Goal: Information Seeking & Learning: Learn about a topic

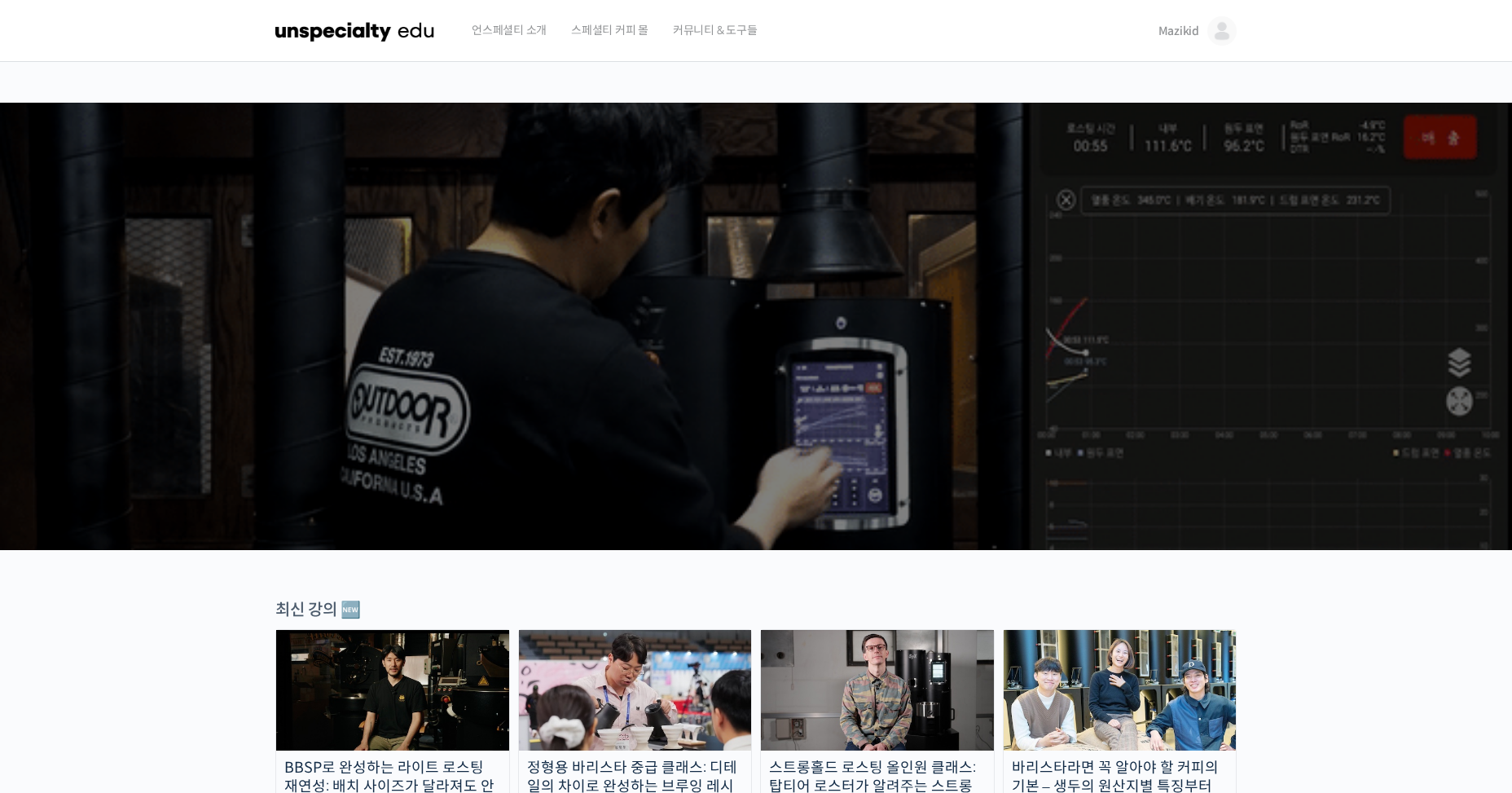
click at [1217, 34] on img at bounding box center [1221, 31] width 29 height 29
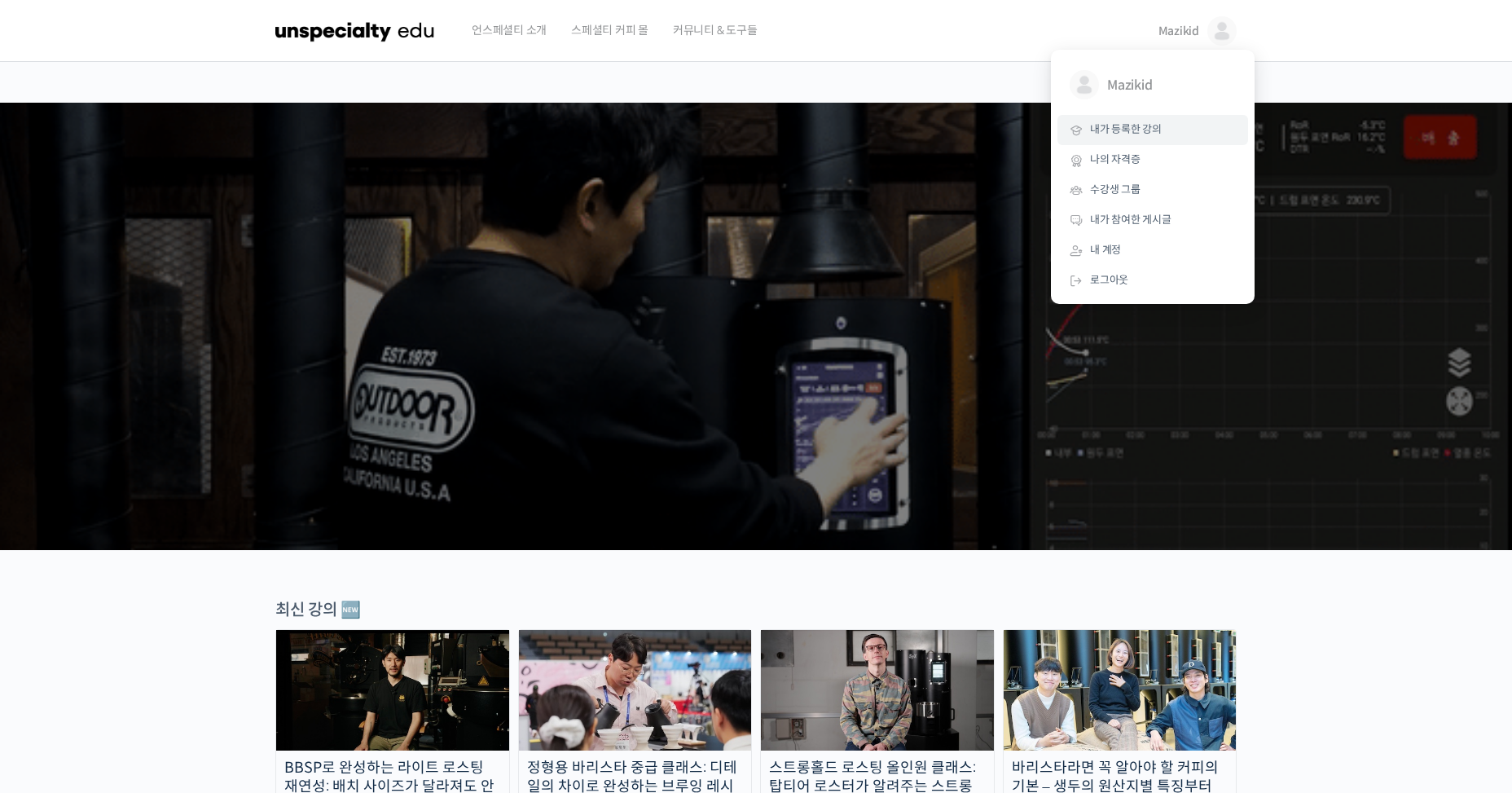
click at [1185, 130] on link "내가 등록한 강의" at bounding box center [1153, 130] width 190 height 30
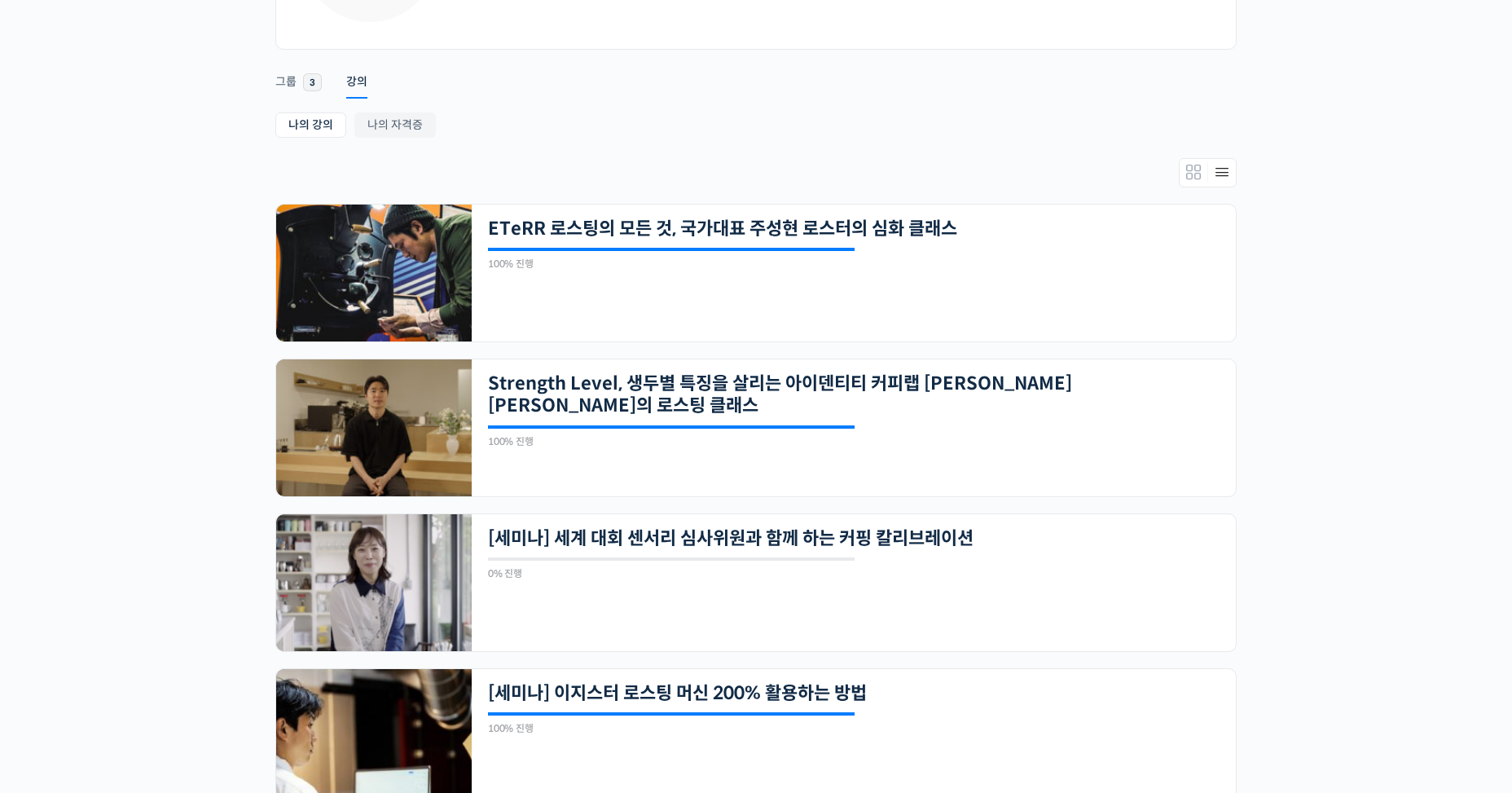
scroll to position [217, 0]
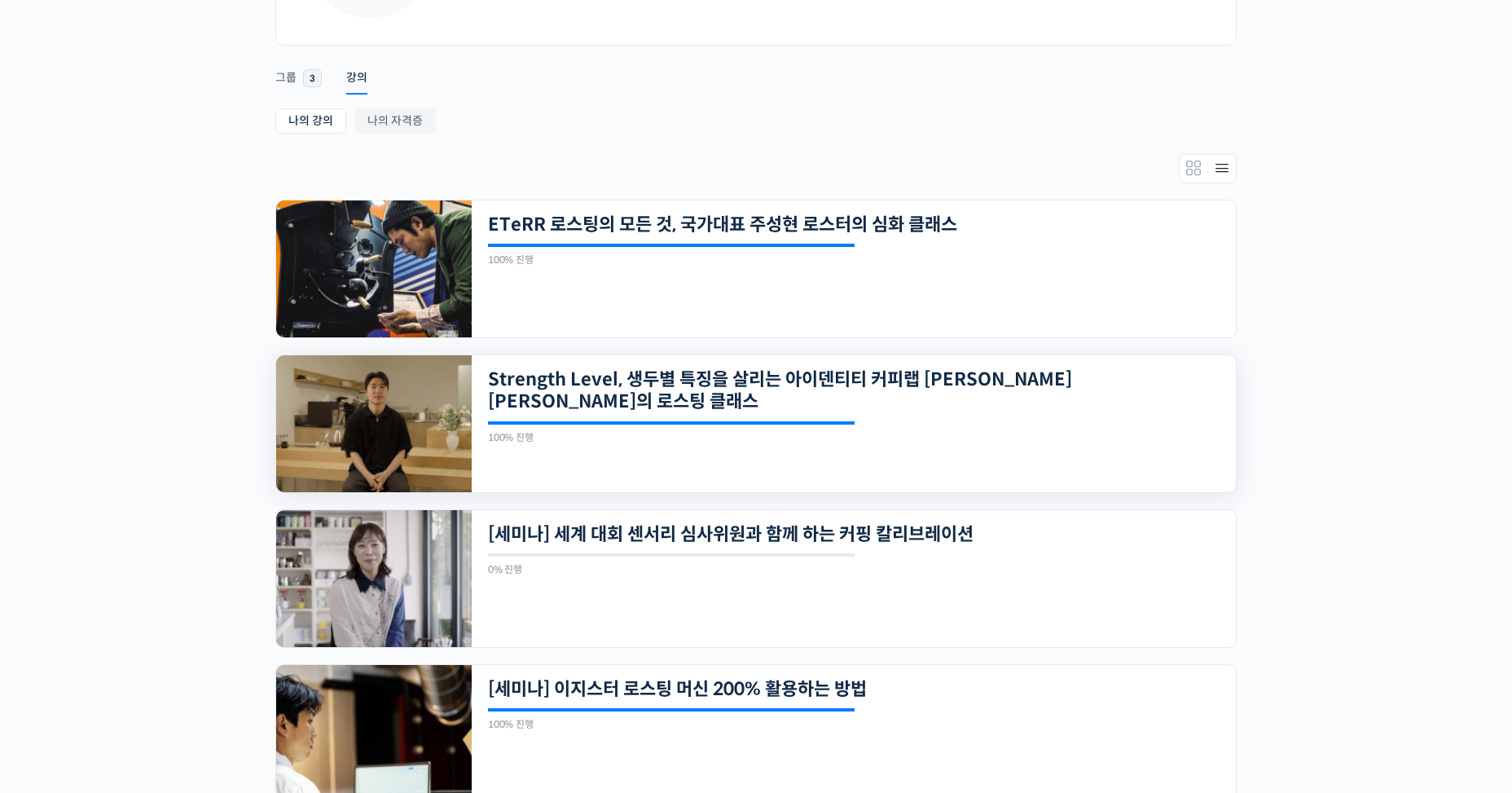
click at [1100, 415] on div "21개의 수업 Strength Level, 생두별 특징을 살리는 아이덴티티 커피랩 윤원균 대표의 로스팅 클래스 100% 진행 최근 활동: 20…" at bounding box center [854, 424] width 764 height 137
click at [1093, 419] on div "21개의 수업 Strength Level, 생두별 특징을 살리는 아이덴티티 커피랩 윤원균 대표의 로스팅 클래스 100% 진행 최근 활동: 20…" at bounding box center [854, 424] width 764 height 137
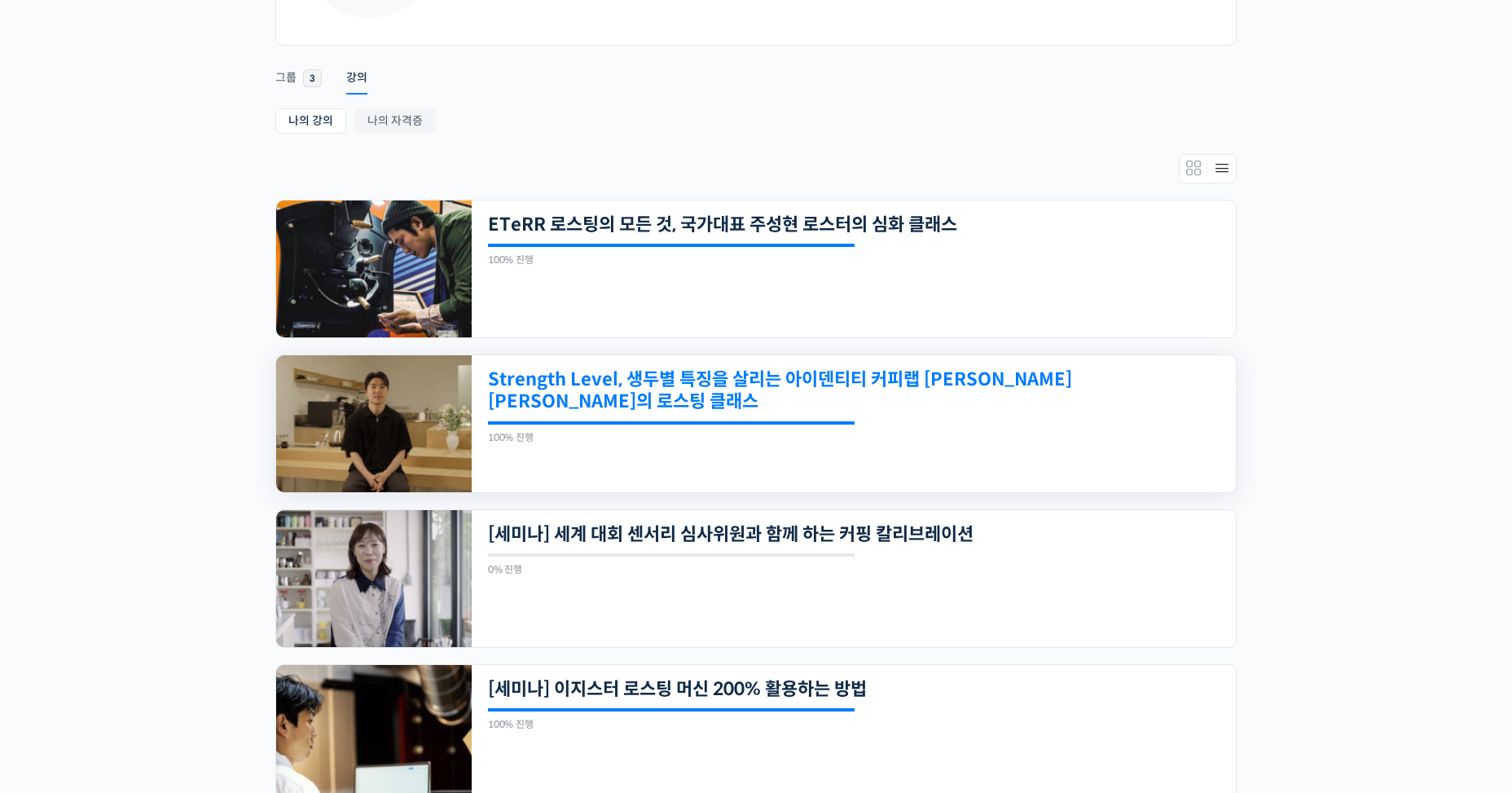
click at [1041, 376] on link "Strength Level, 생두별 특징을 살리는 아이덴티티 커피랩 [PERSON_NAME] [PERSON_NAME]의 로스팅 클래스" at bounding box center [780, 391] width 585 height 45
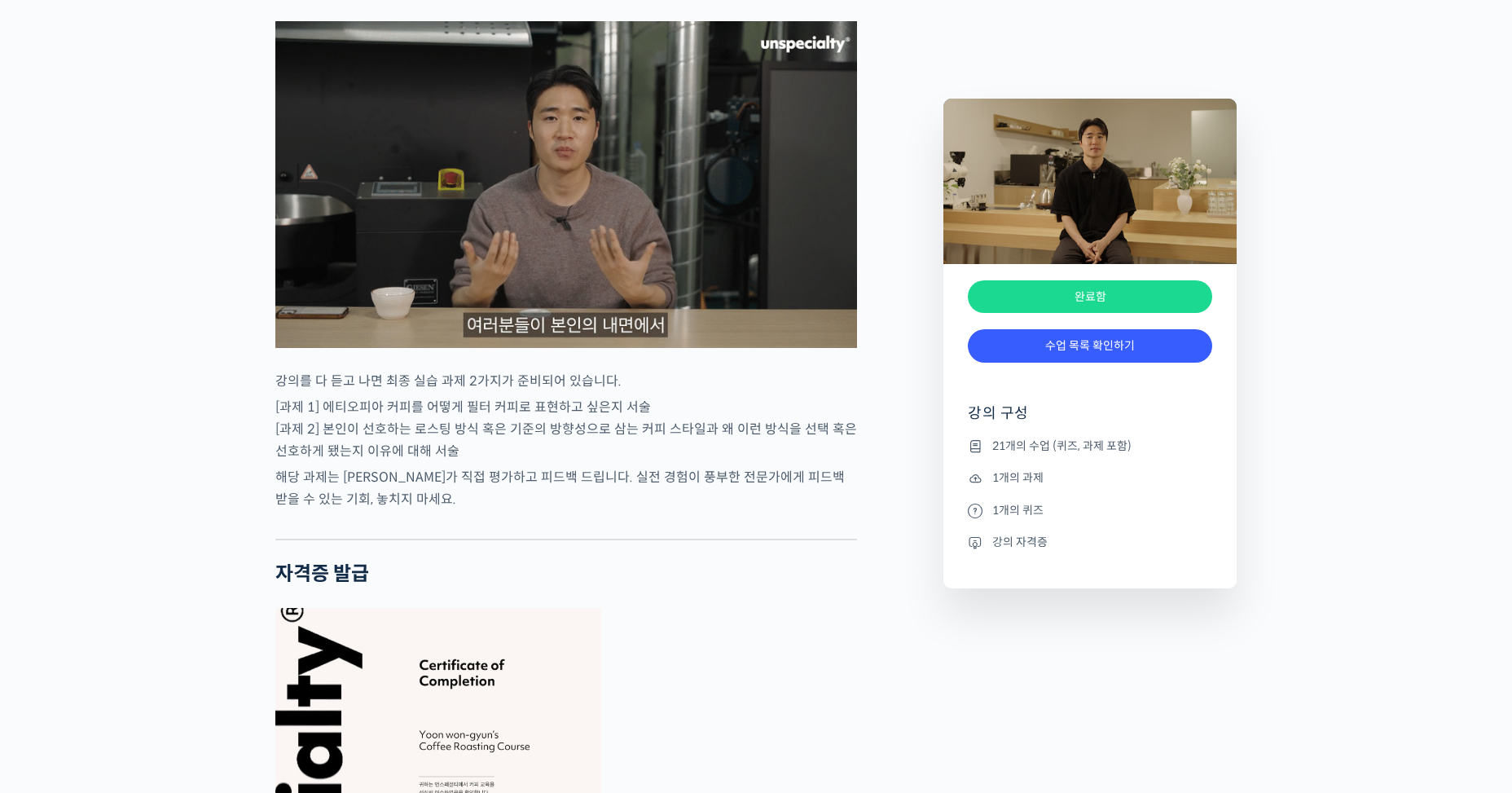
scroll to position [8598, 0]
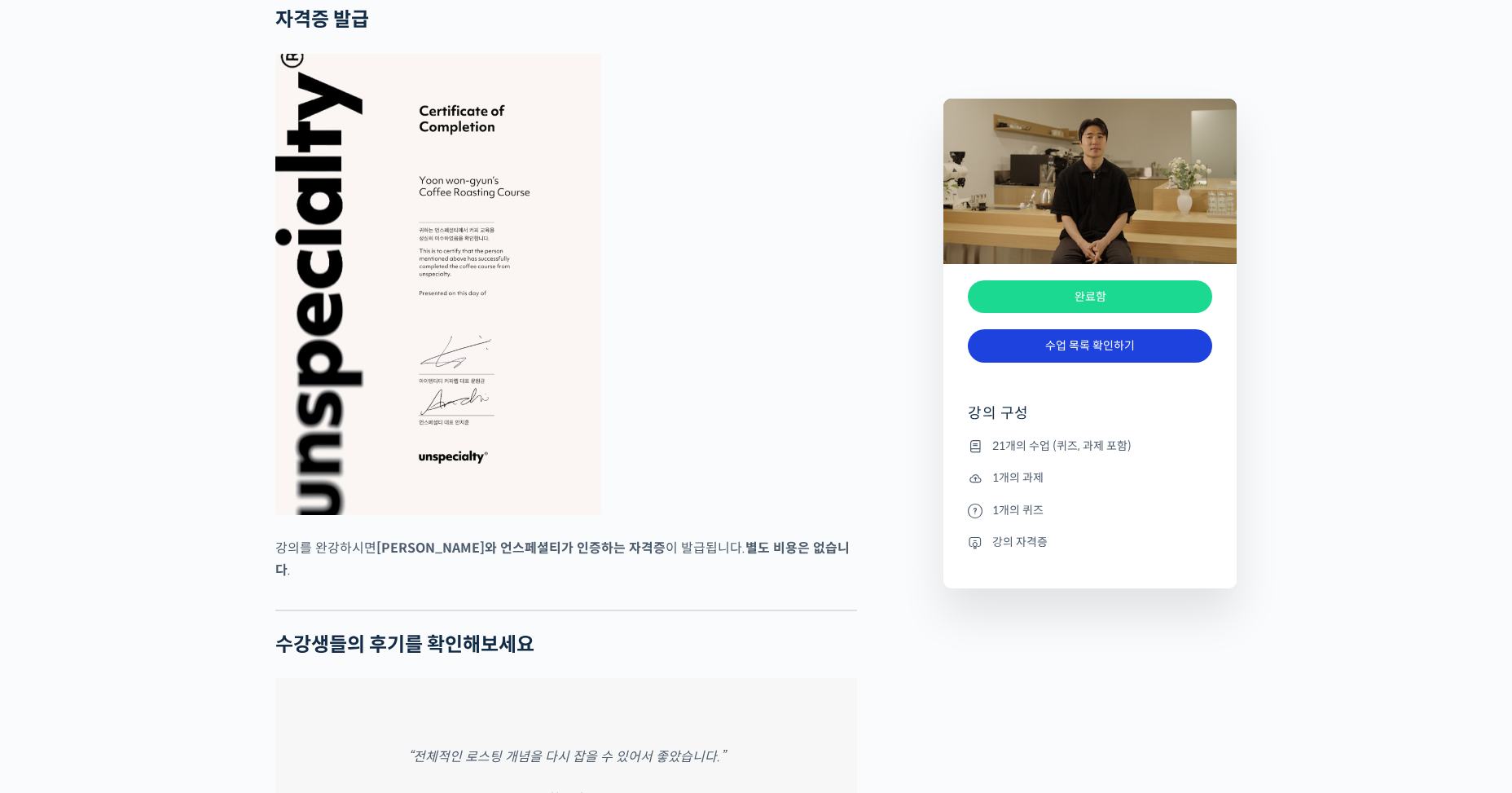
click at [1111, 345] on link "수업 목록 확인하기" at bounding box center [1090, 346] width 245 height 33
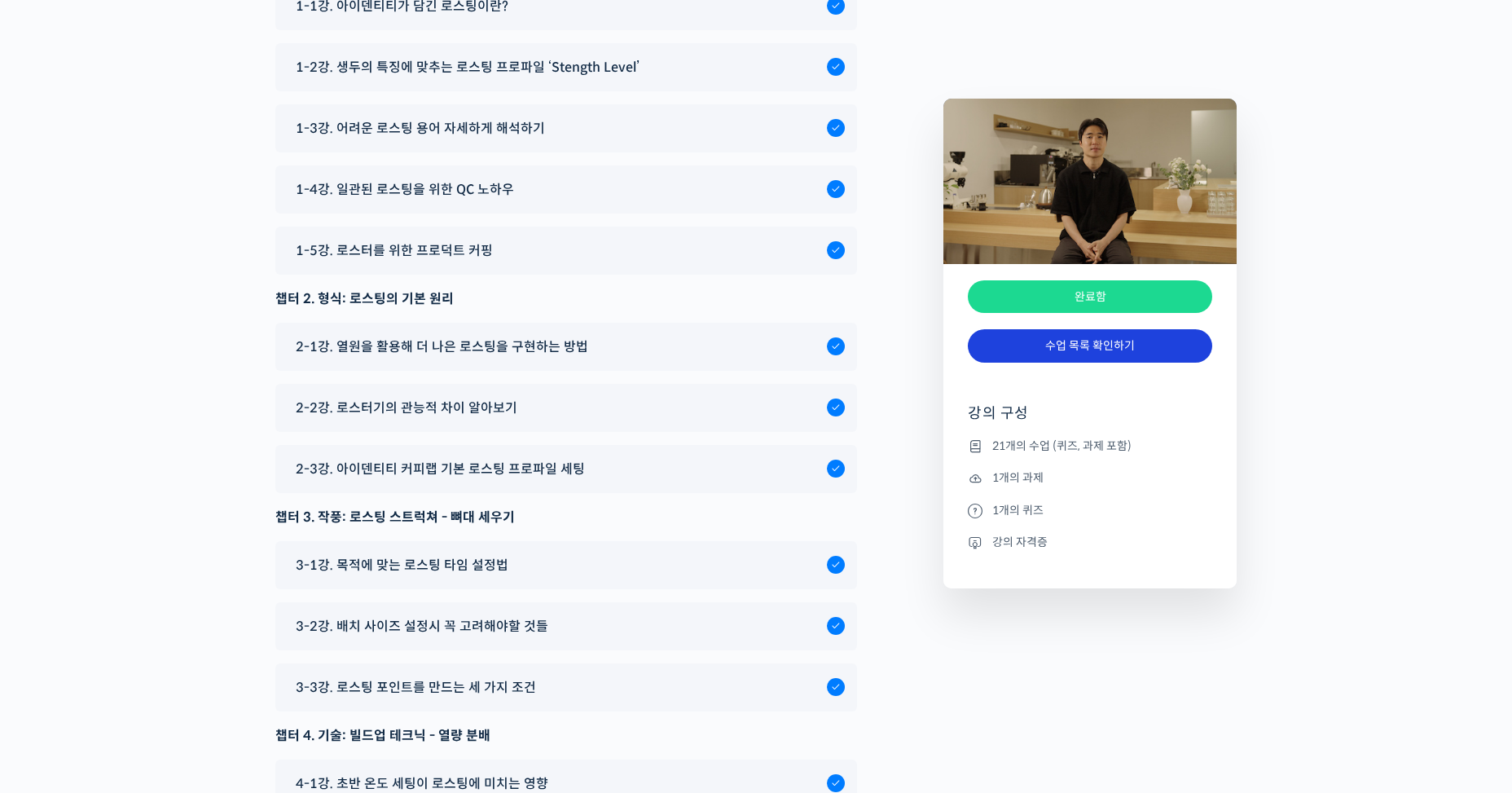
scroll to position [8725, 0]
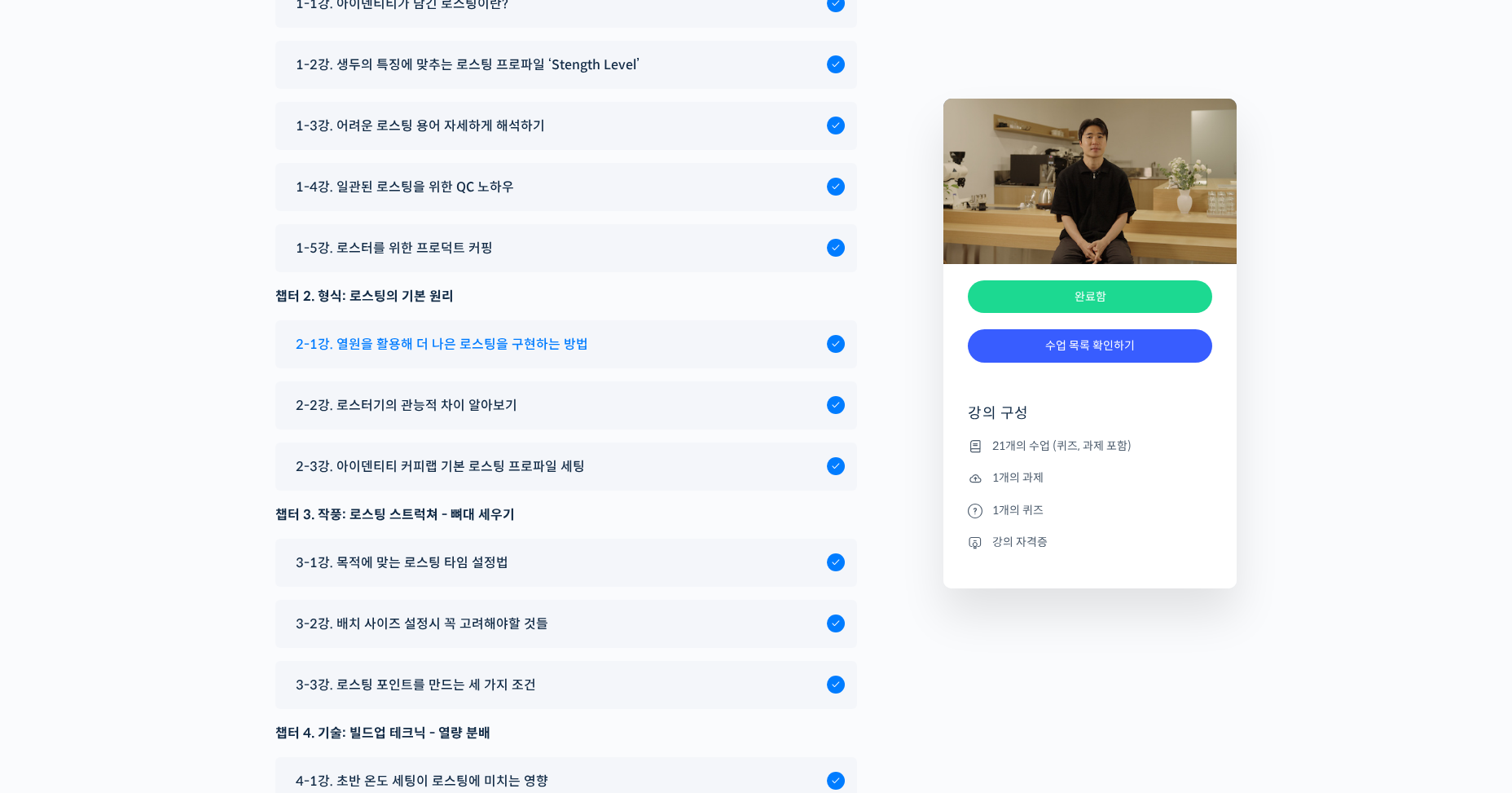
click at [756, 333] on div "2-1강. 열원을 활용해 더 나은 로스팅을 구현하는 방법" at bounding box center [557, 344] width 540 height 22
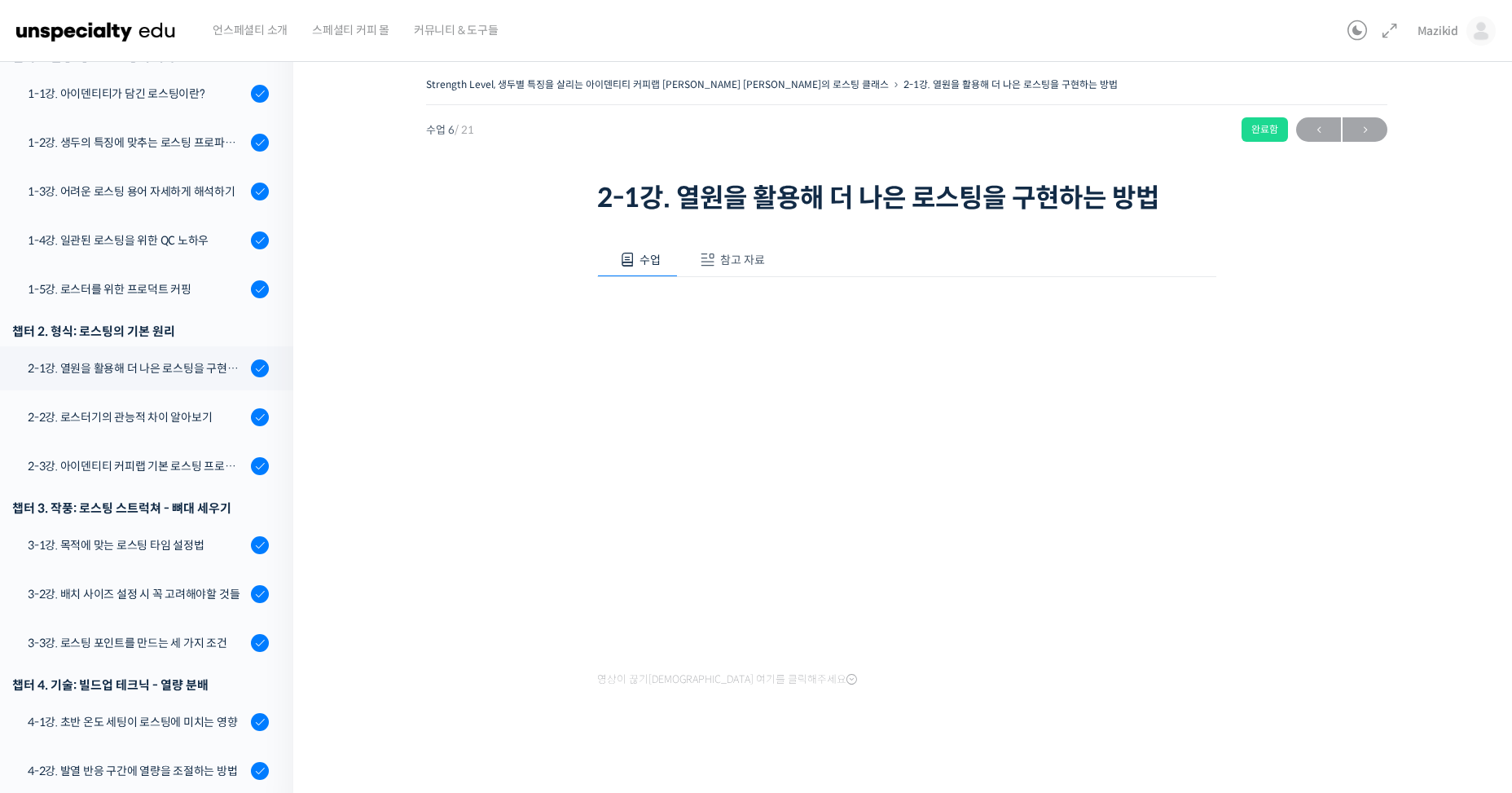
scroll to position [285, 0]
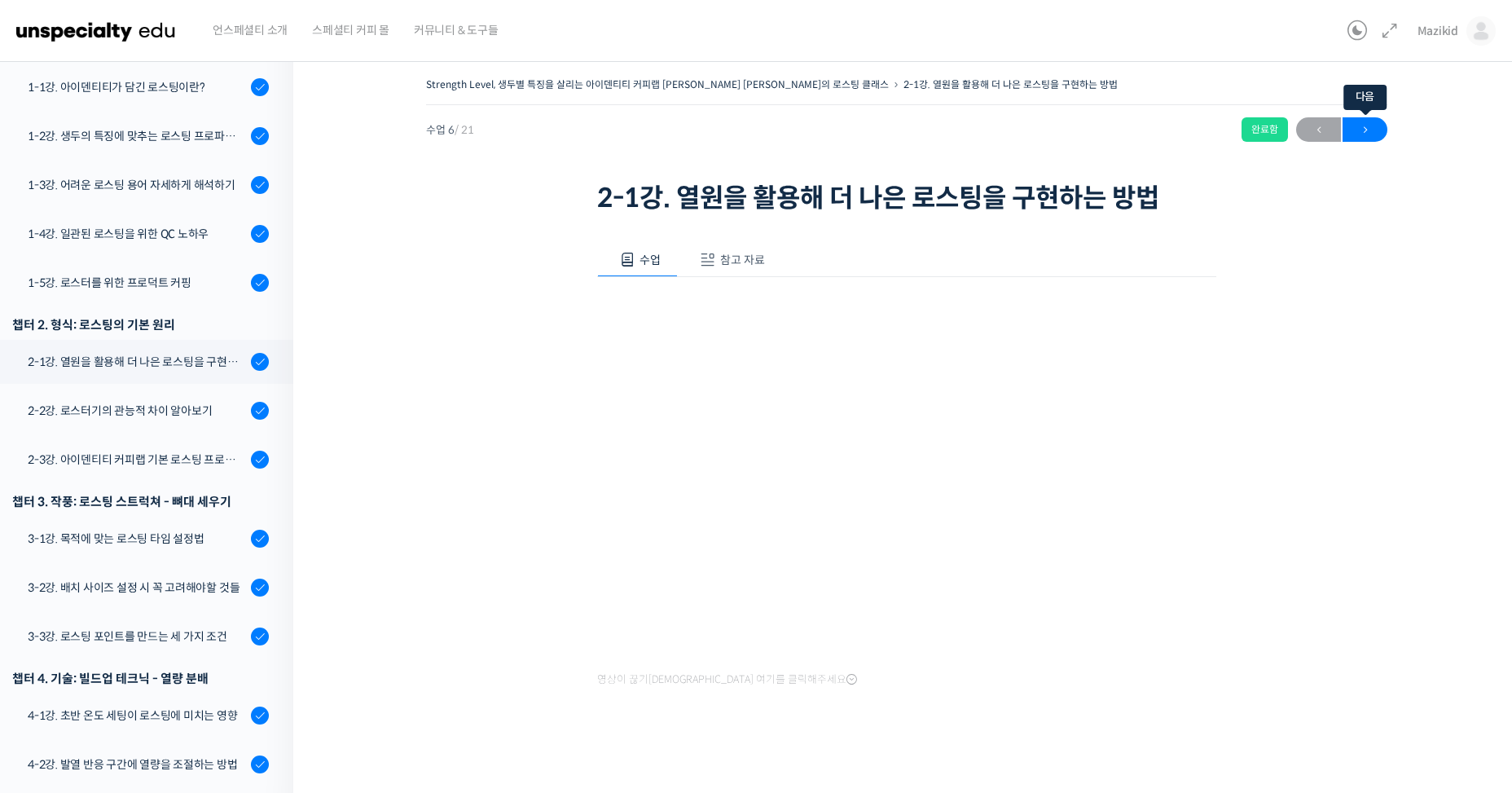
click at [1366, 123] on span "→" at bounding box center [1365, 130] width 45 height 22
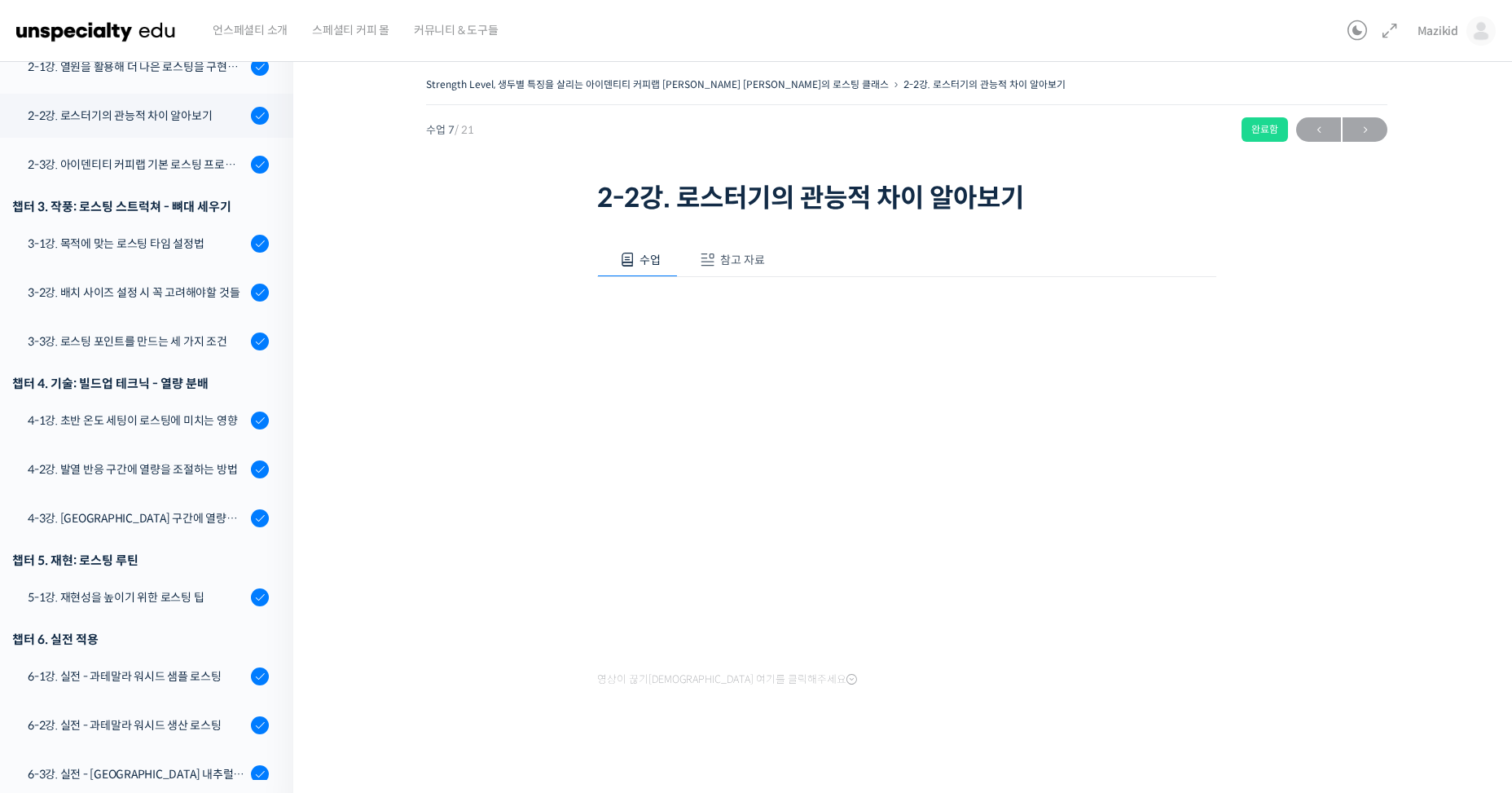
scroll to position [587, 0]
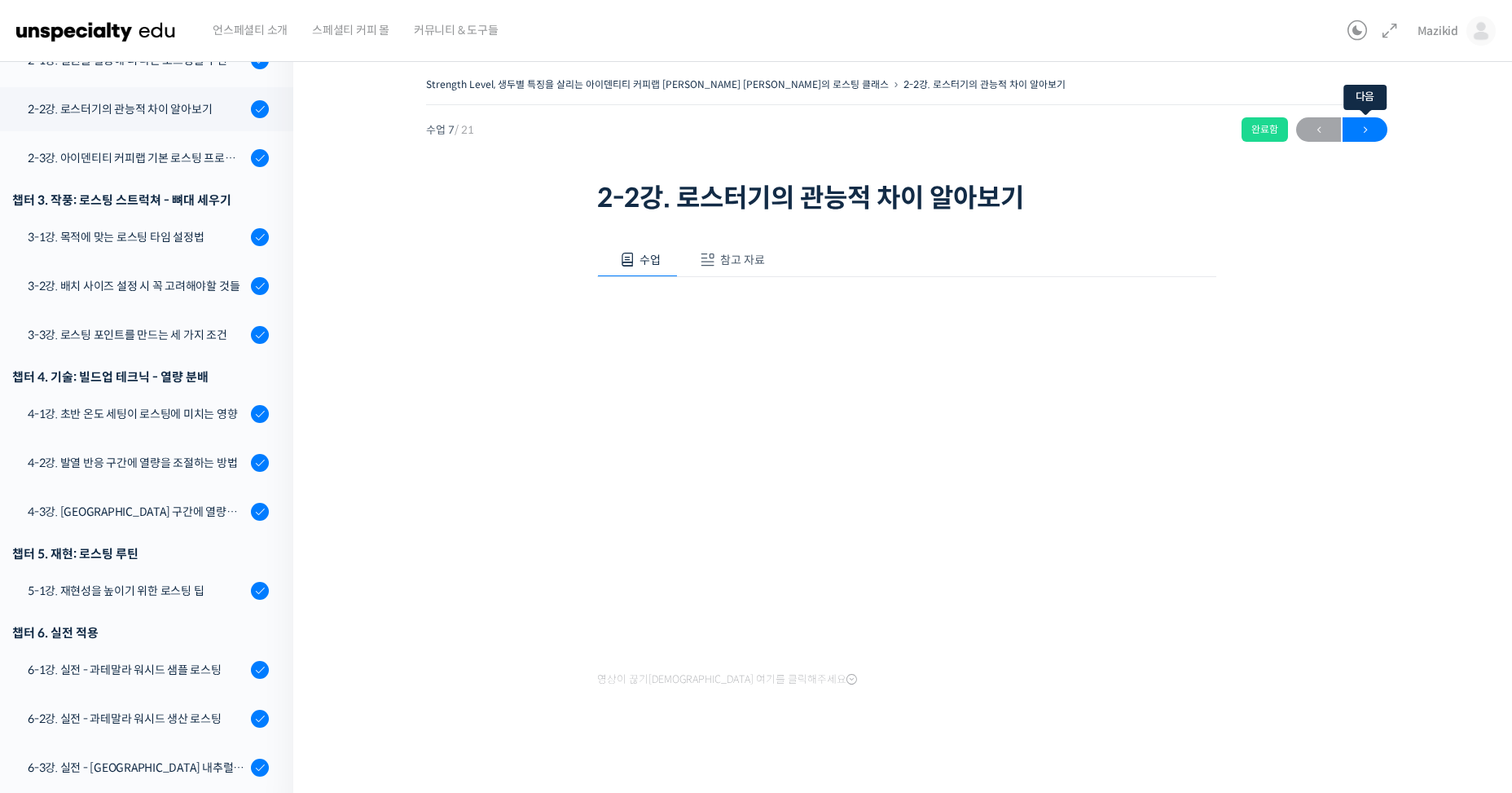
click at [1367, 140] on span "→" at bounding box center [1365, 130] width 45 height 22
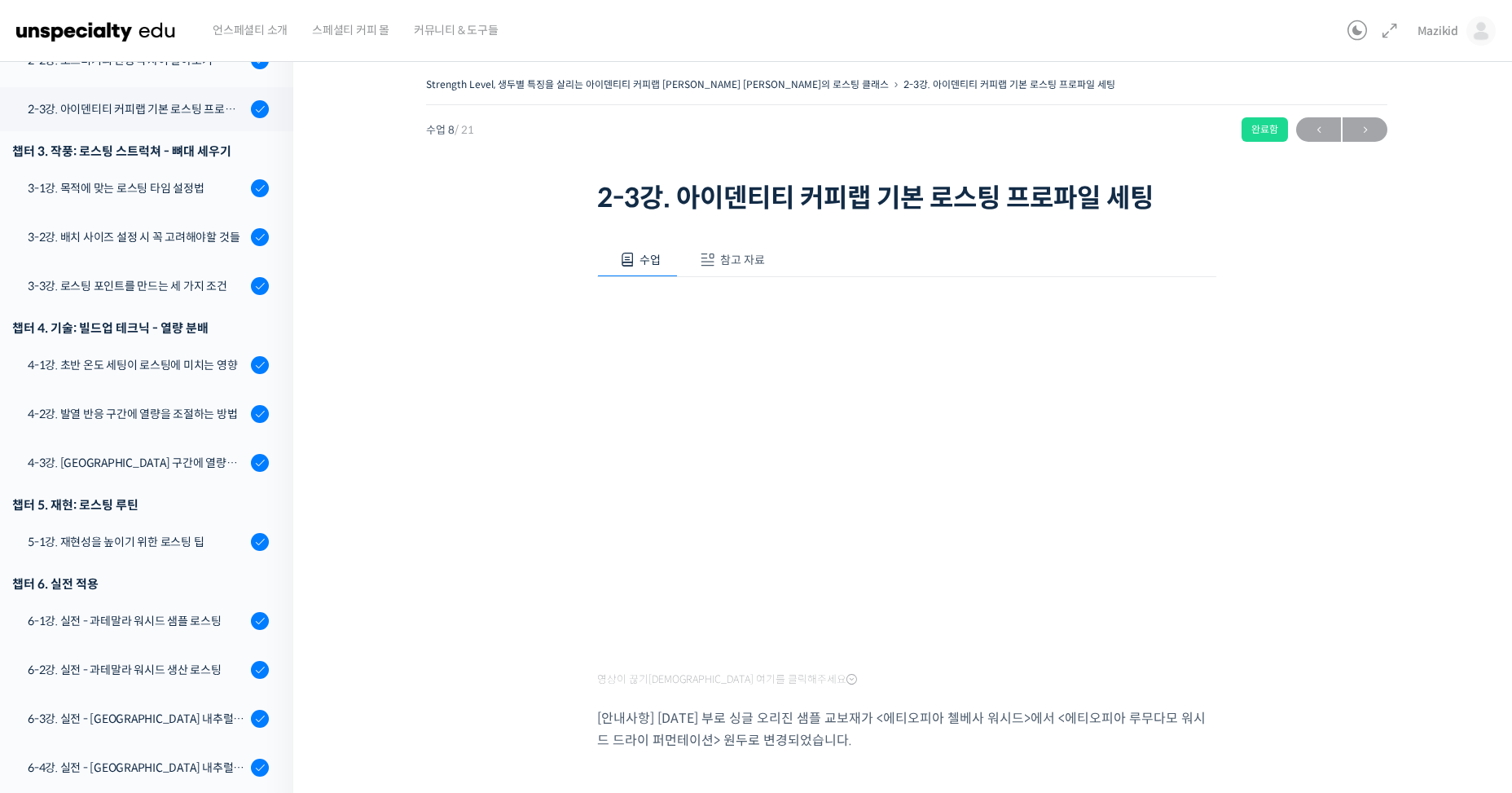
scroll to position [636, 0]
click at [1366, 123] on span "→" at bounding box center [1365, 130] width 45 height 22
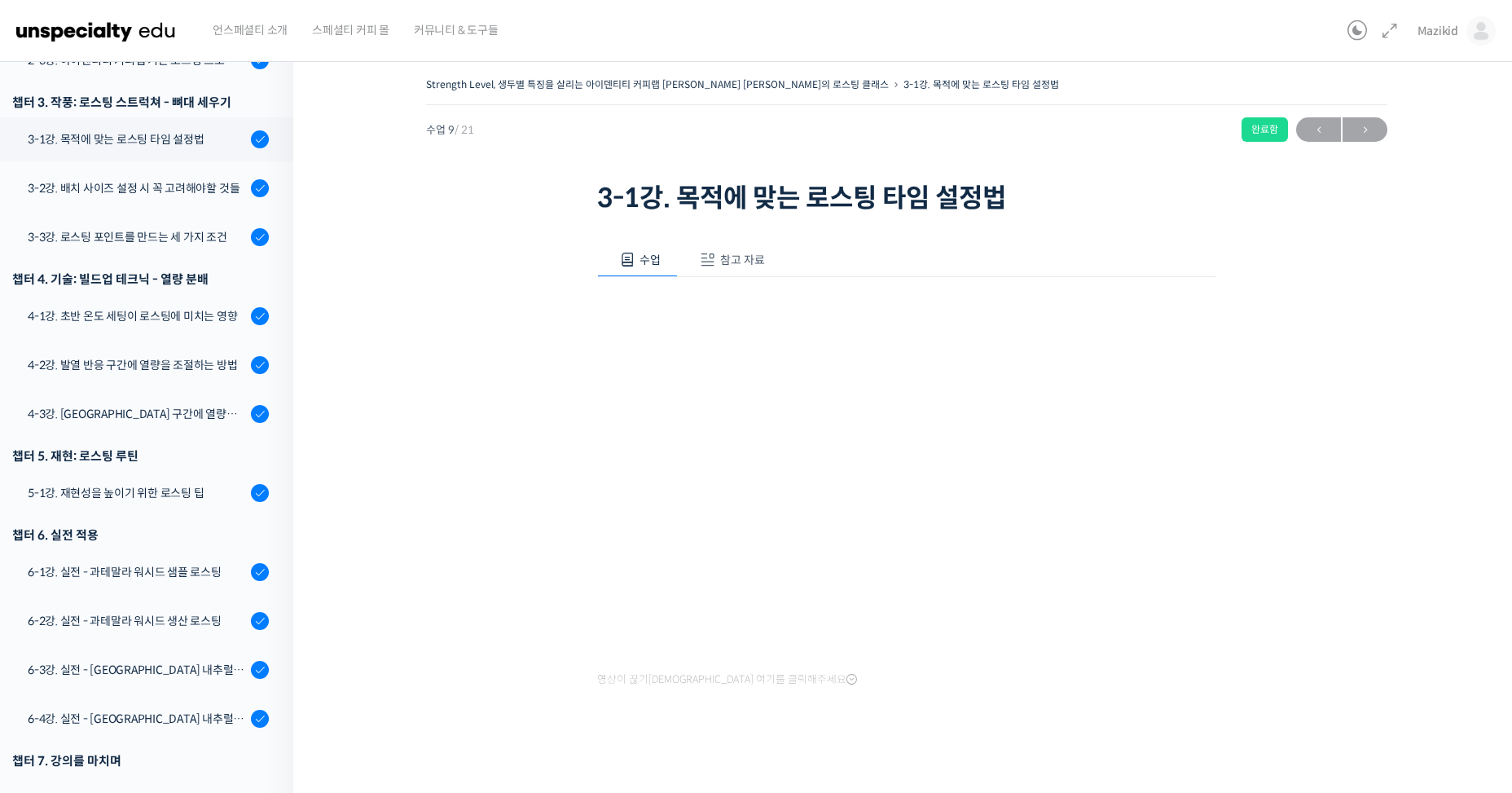
scroll to position [674, 0]
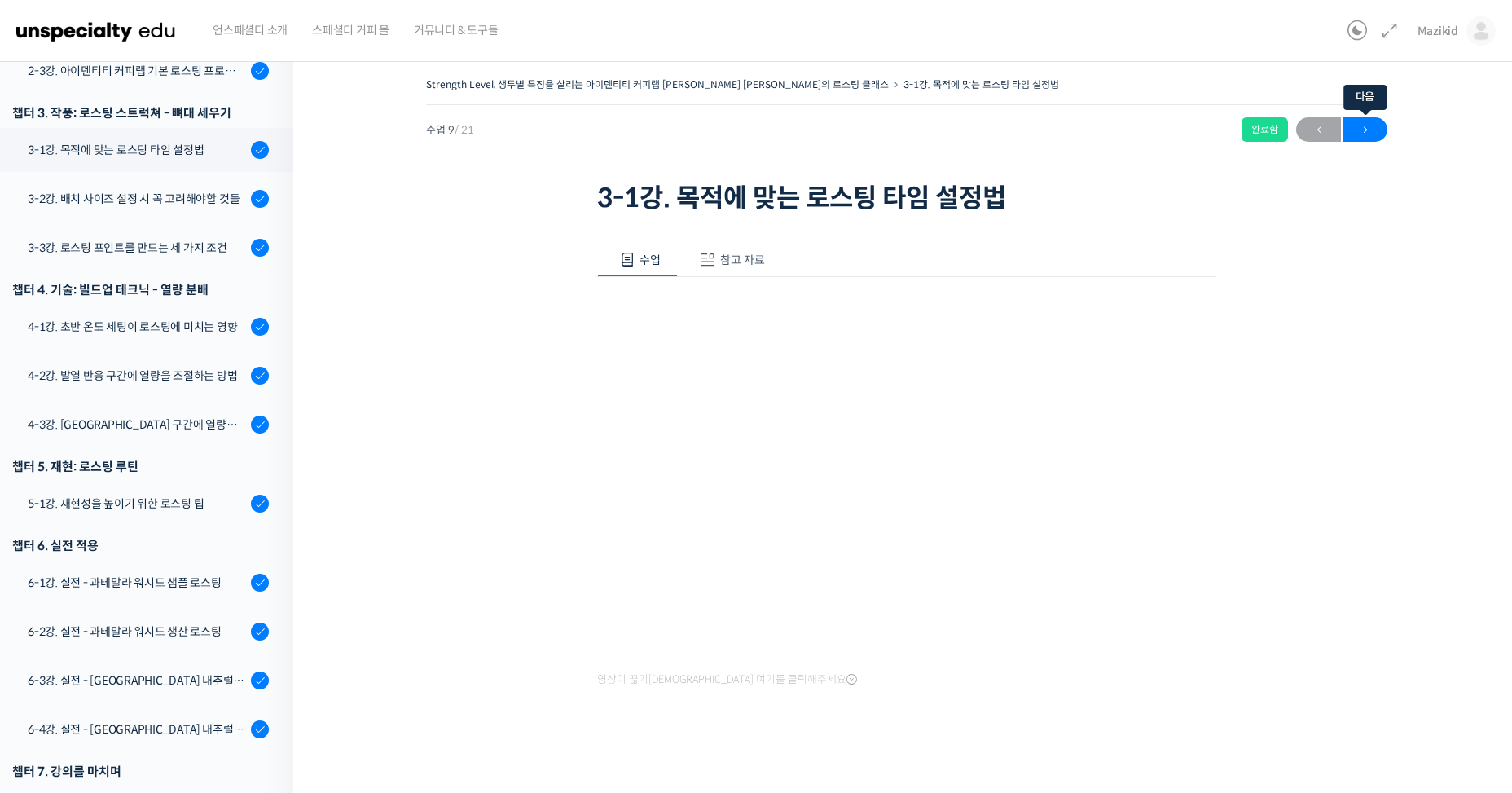
click at [1368, 136] on span "→" at bounding box center [1365, 130] width 45 height 22
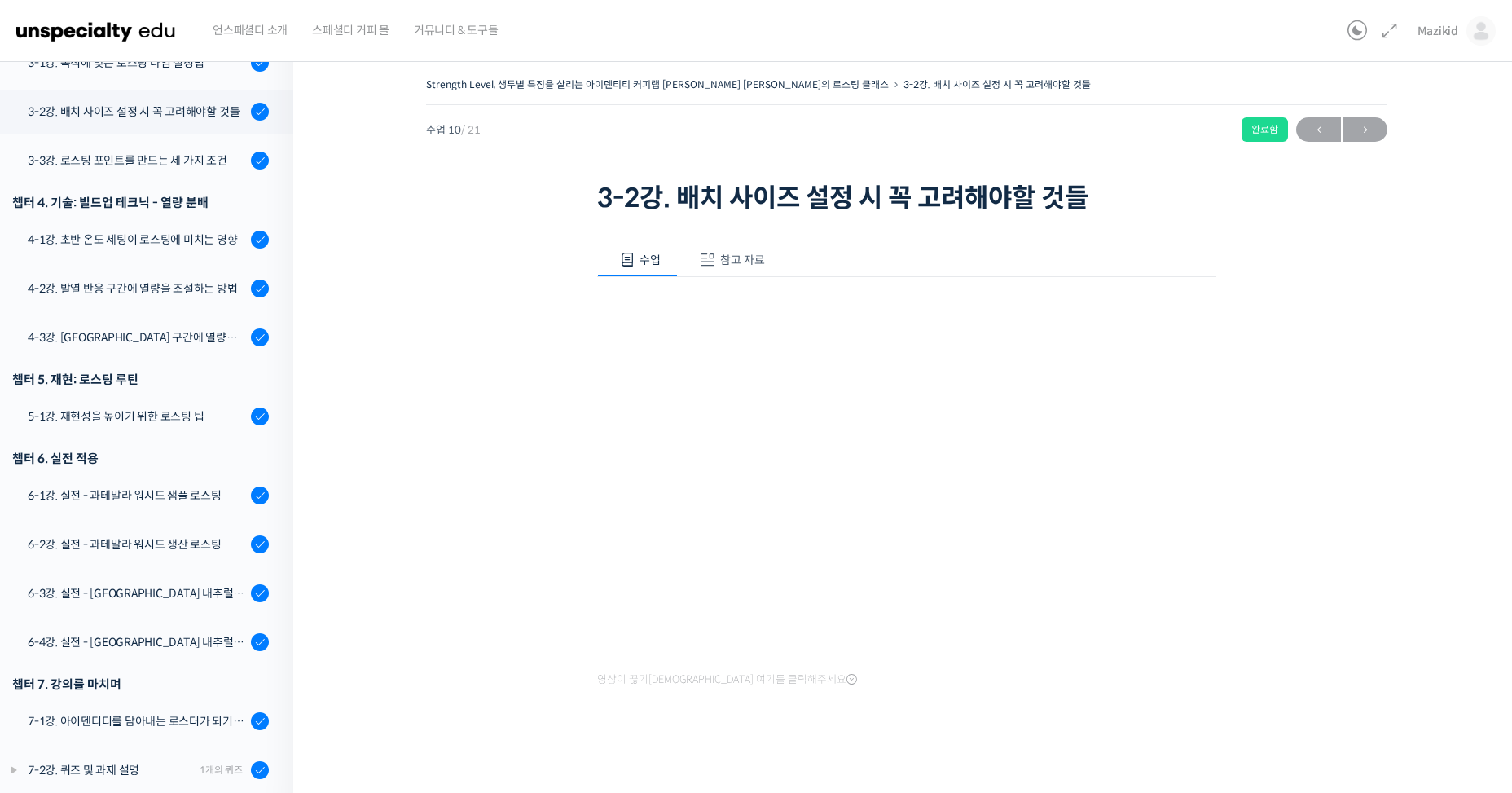
scroll to position [674, 0]
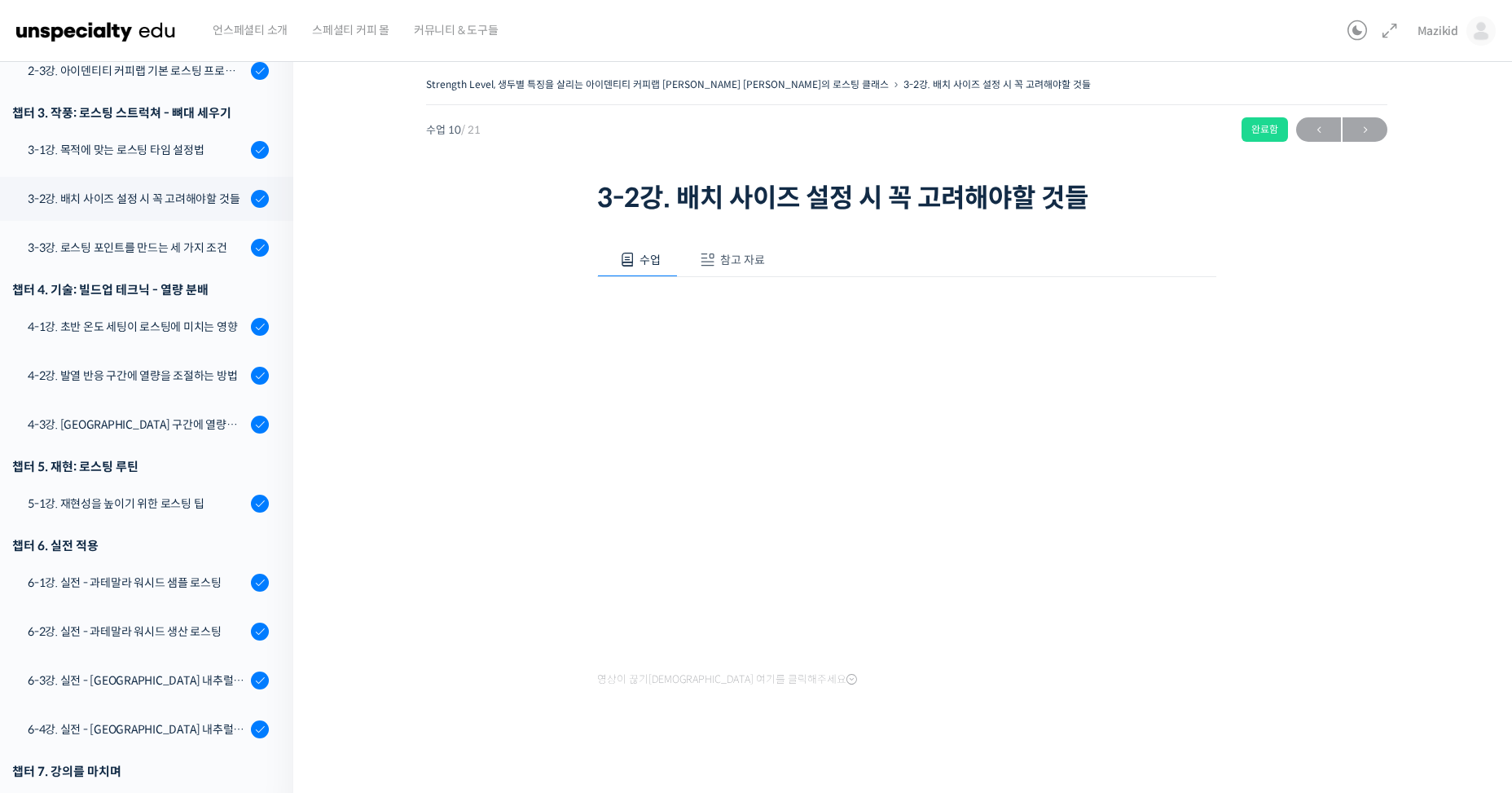
click at [432, 413] on div "Strength Level, 생두별 특징을 살리는 아이덴티티 커피랩 윤원균 대표의 로스팅 클래스 3-2강. 배치 사이즈 설정시 꼭 고려해야할…" at bounding box center [907, 419] width 1064 height 693
click at [1358, 125] on span "→" at bounding box center [1365, 130] width 45 height 22
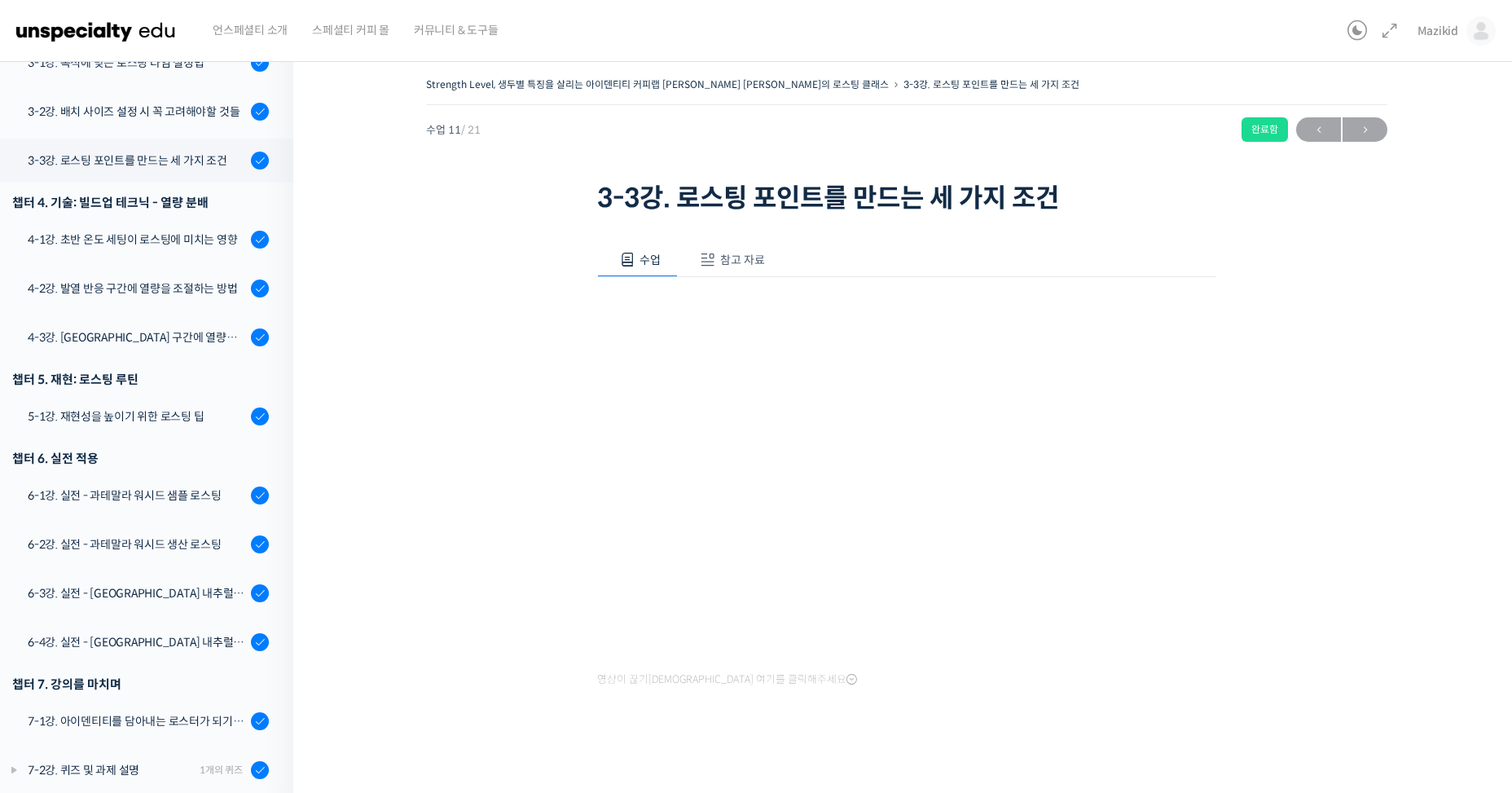
scroll to position [674, 0]
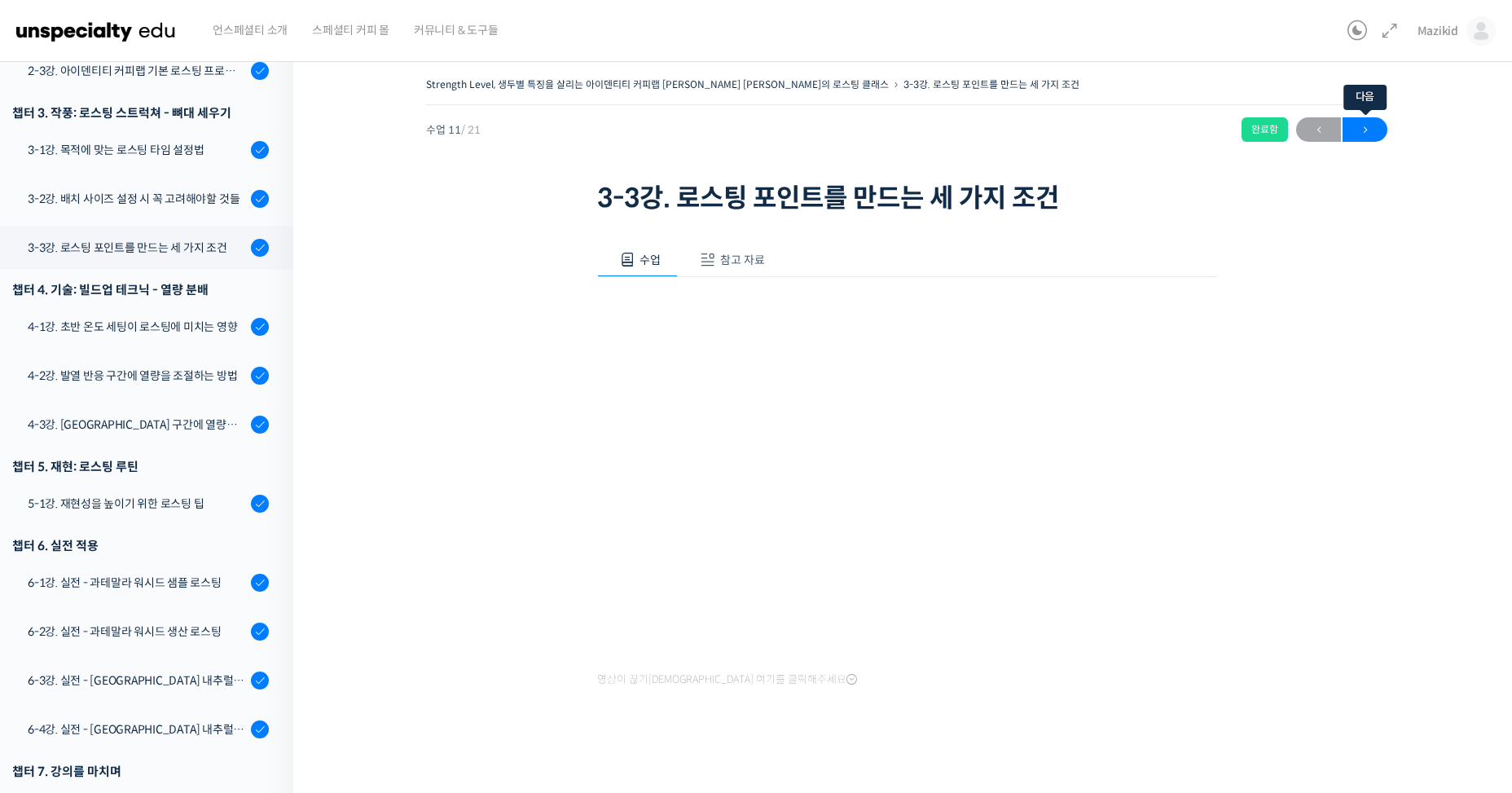
click at [1365, 134] on span "→" at bounding box center [1365, 130] width 45 height 22
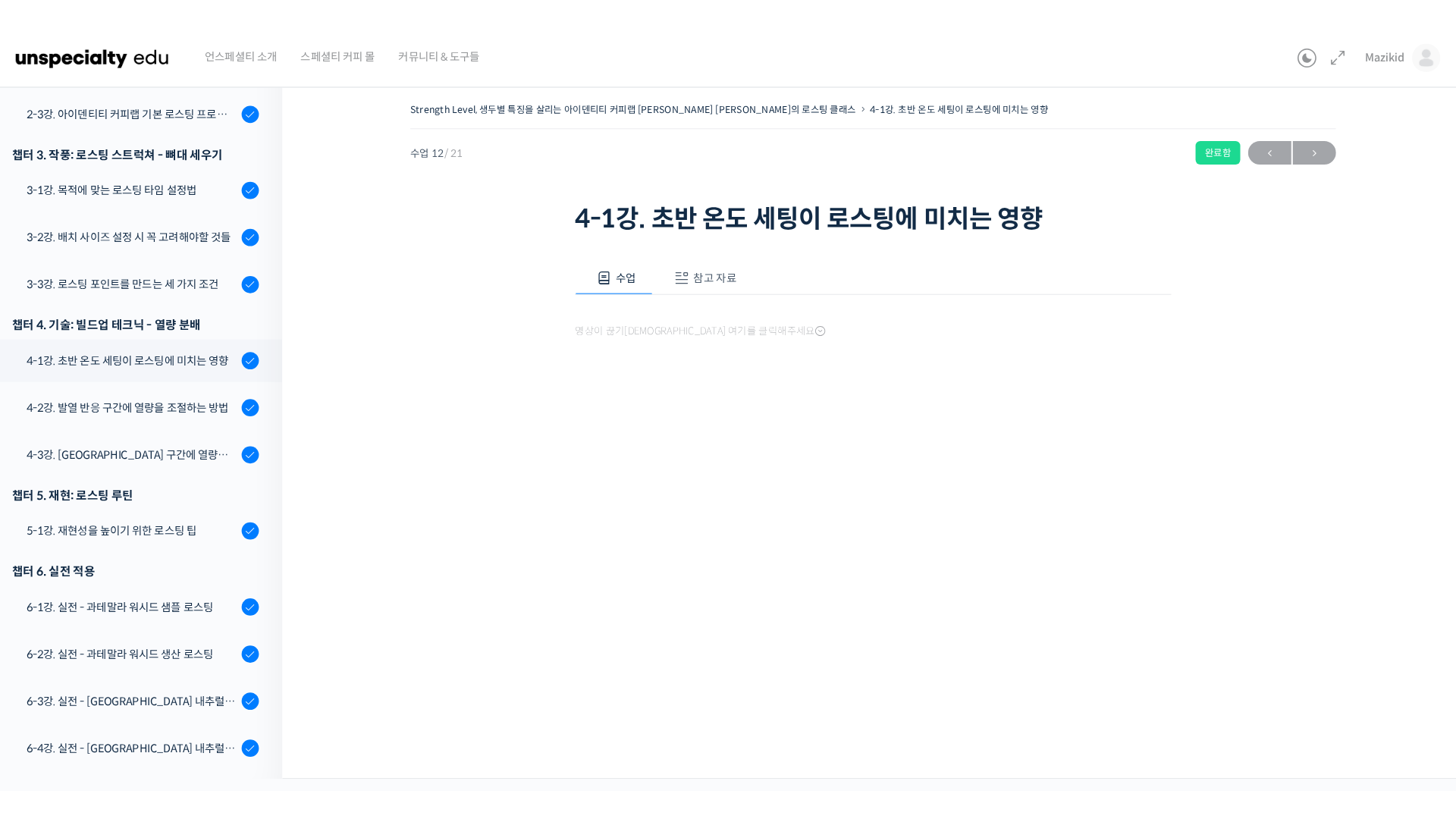
scroll to position [709, 0]
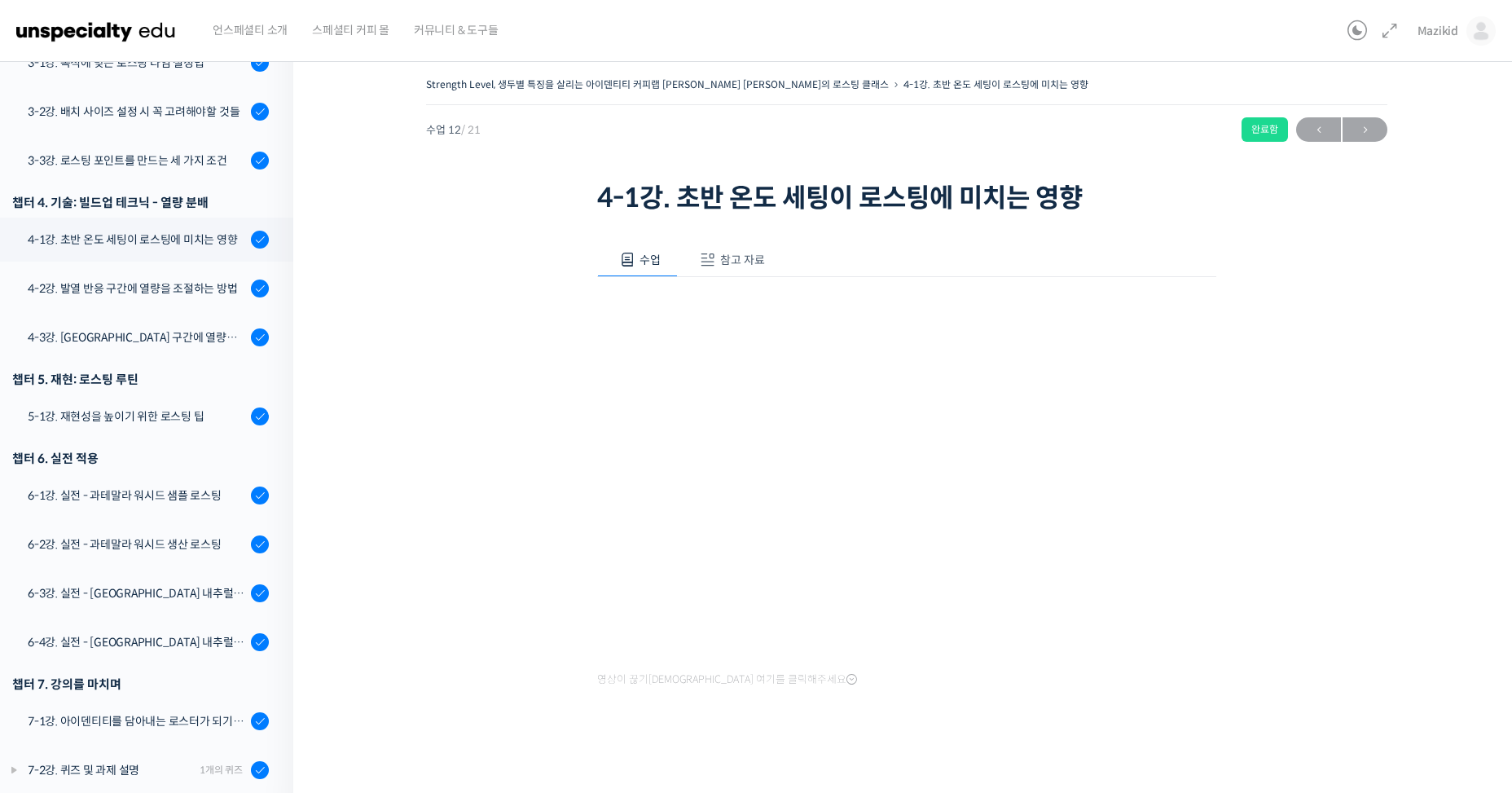
click at [1300, 516] on div "Strength Level, 생두별 특징을 살리는 아이덴티티 커피랩 [PERSON_NAME] [PERSON_NAME]의 로스팅 클래스 4-1강…" at bounding box center [907, 419] width 1064 height 693
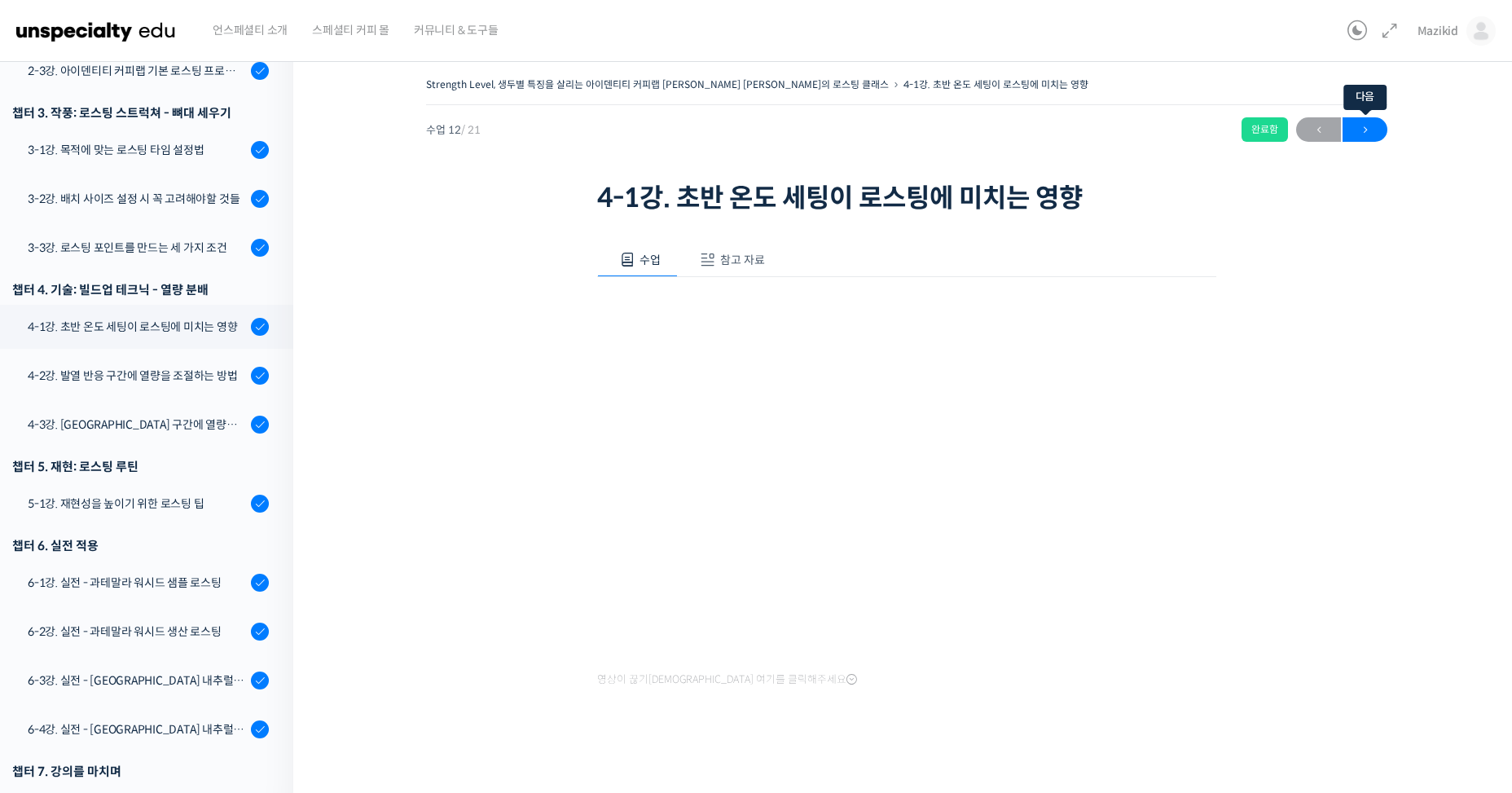
click at [1357, 140] on span "→" at bounding box center [1365, 130] width 45 height 22
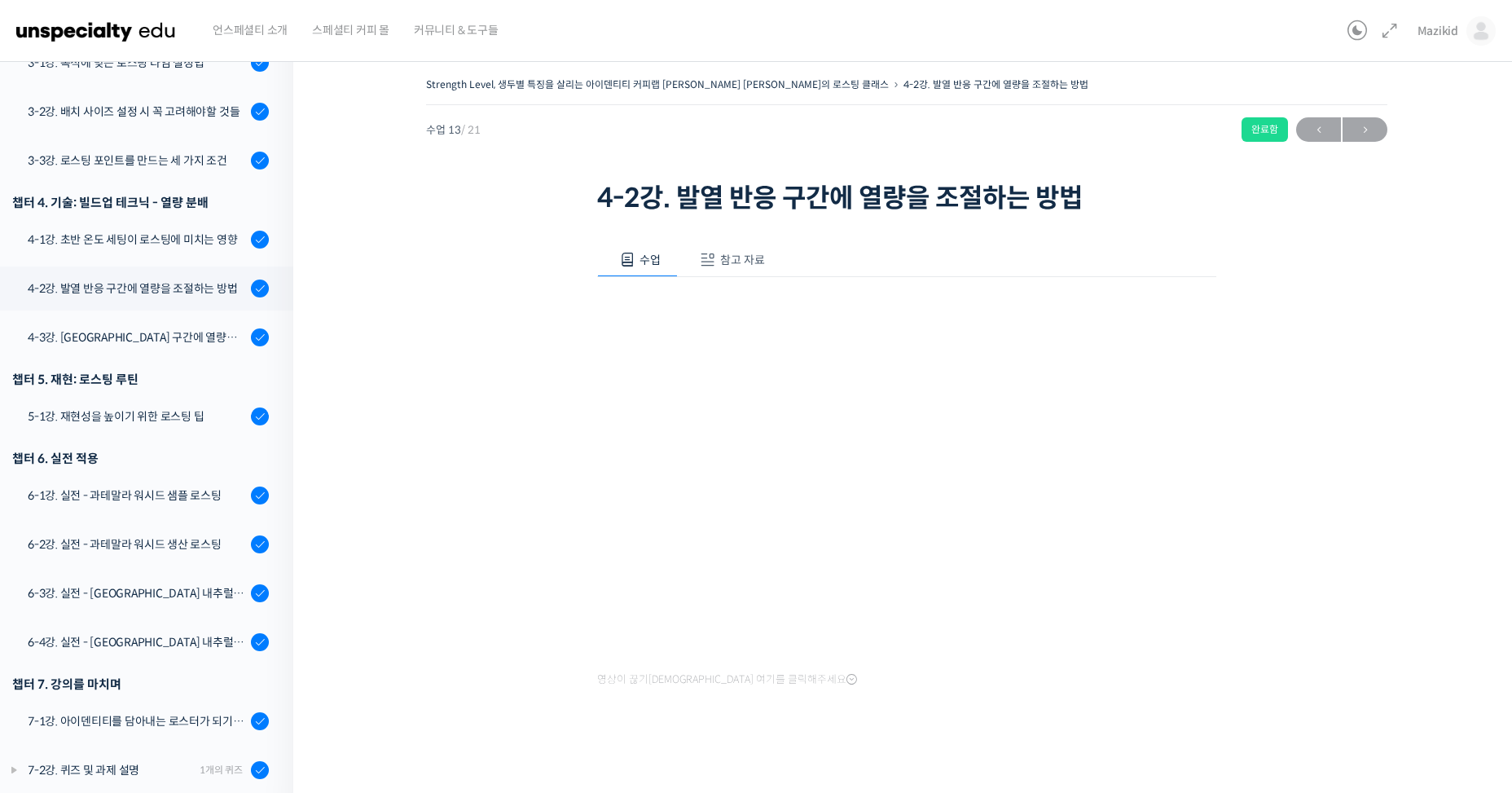
scroll to position [674, 0]
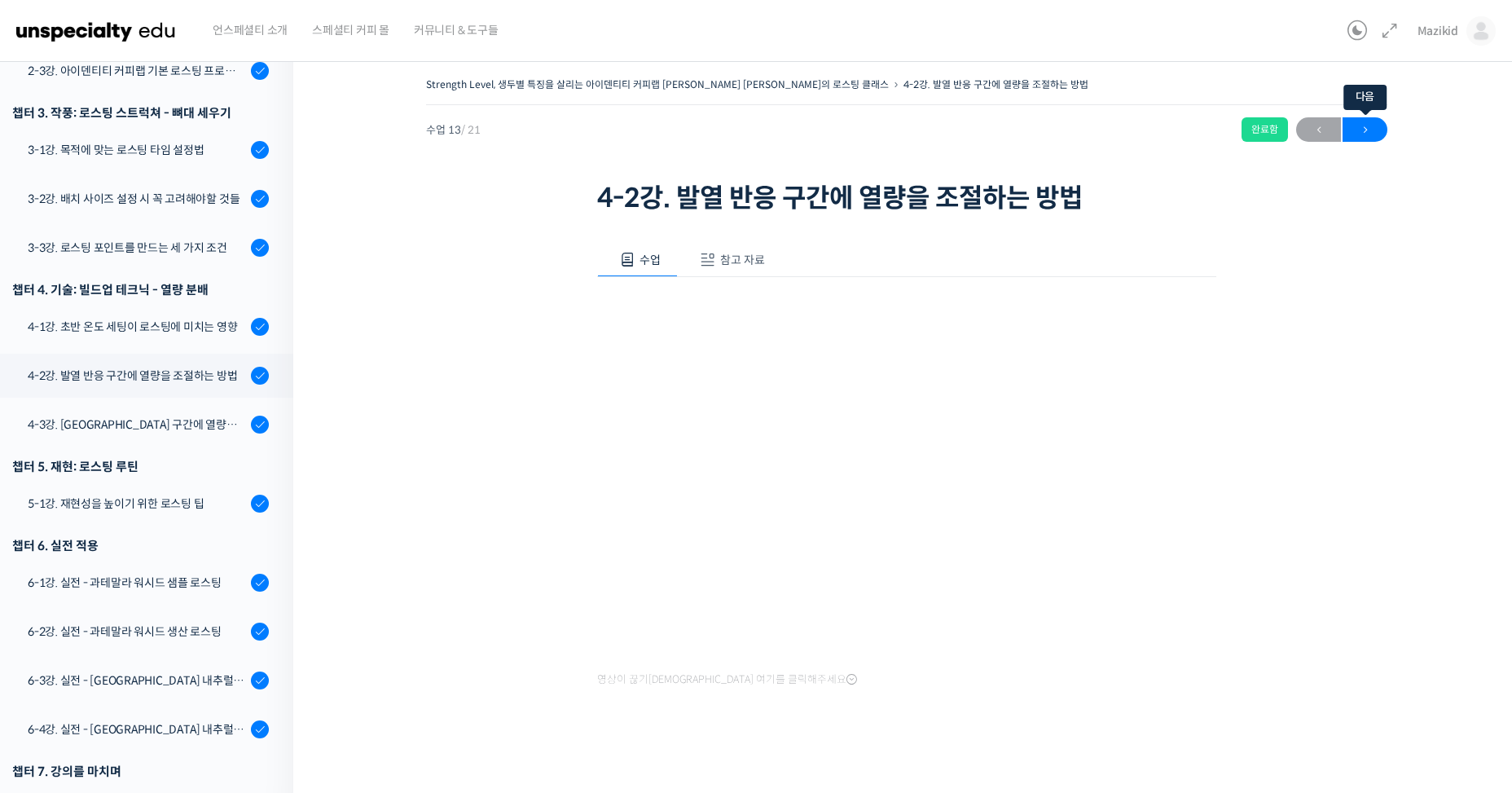
click at [1361, 121] on span "→" at bounding box center [1365, 130] width 45 height 22
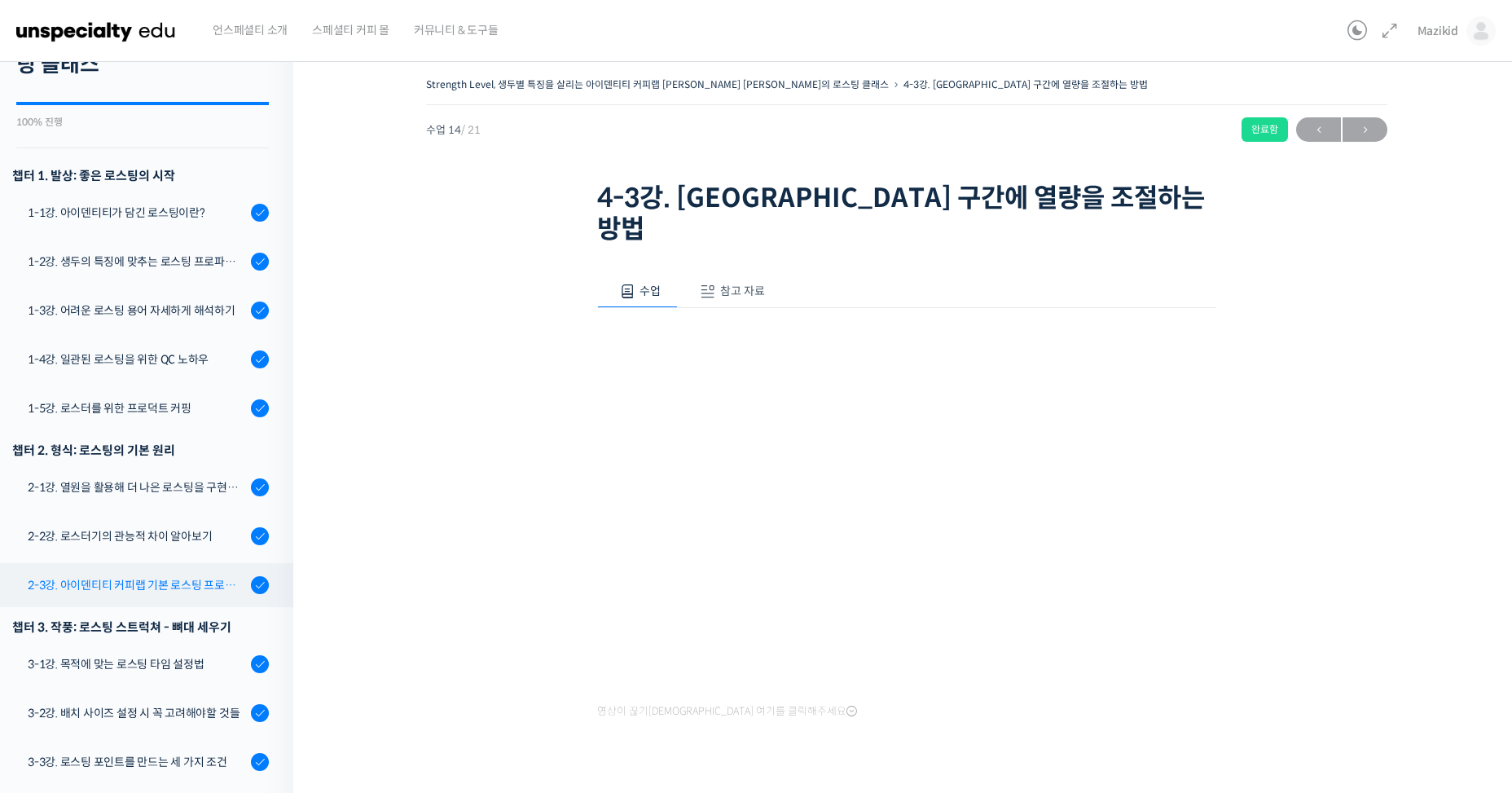
scroll to position [28, 0]
